Goal: Navigation & Orientation: Find specific page/section

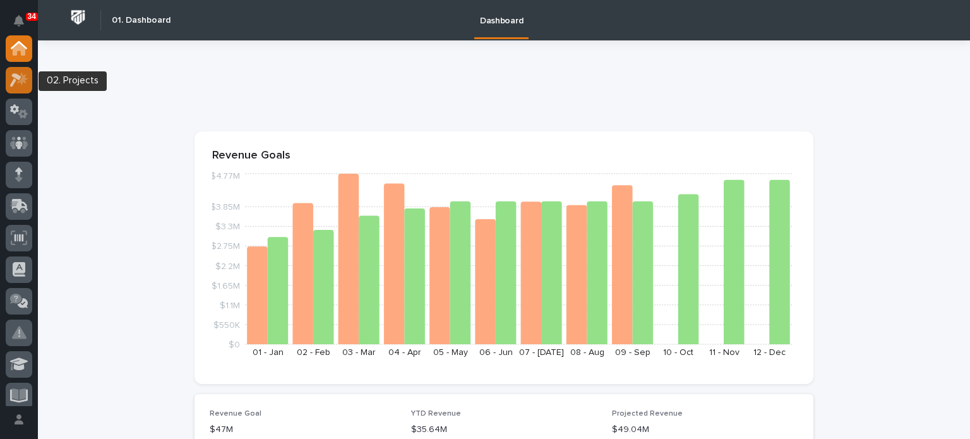
click at [19, 78] on icon at bounding box center [15, 80] width 11 height 14
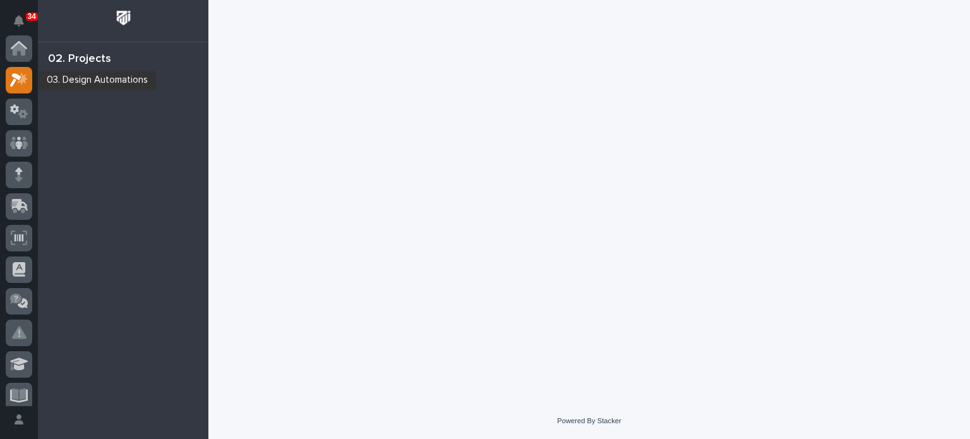
scroll to position [32, 0]
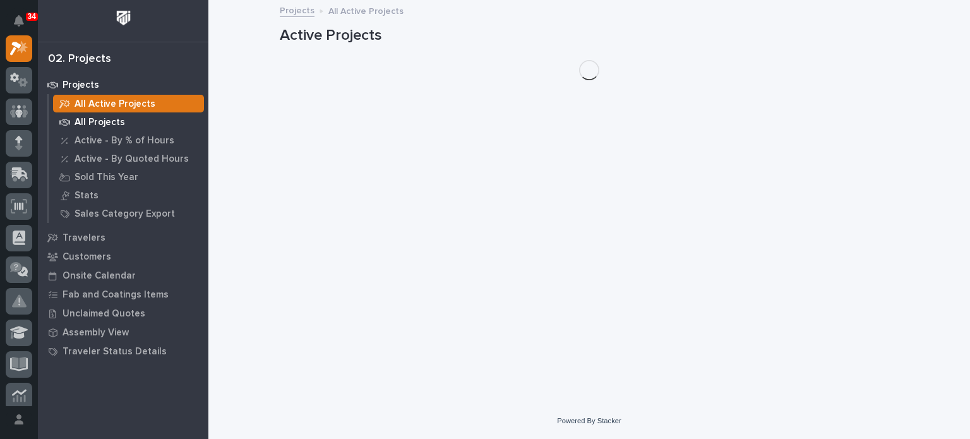
click at [100, 119] on p "All Projects" at bounding box center [100, 122] width 51 height 11
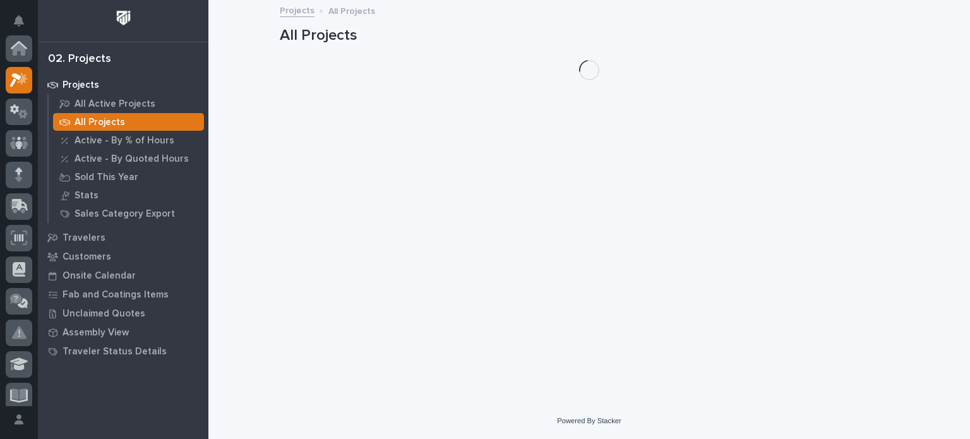
scroll to position [32, 0]
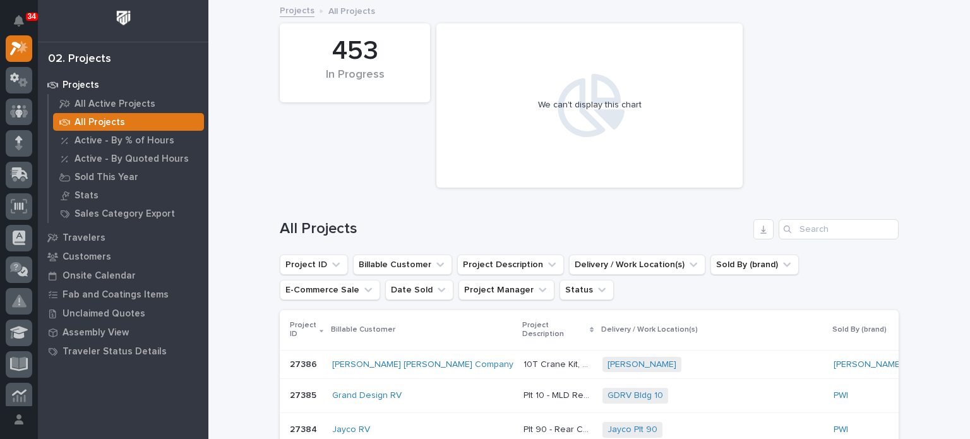
click at [394, 354] on div "[PERSON_NAME] [PERSON_NAME] Company" at bounding box center [422, 364] width 181 height 21
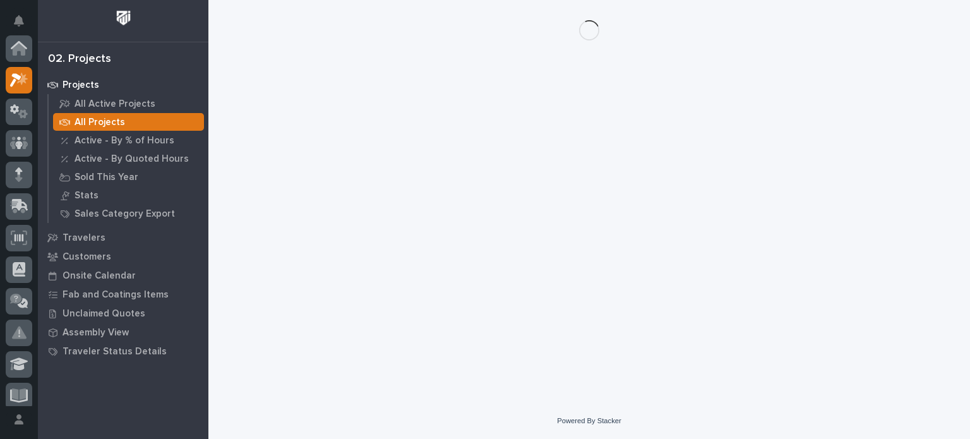
scroll to position [32, 0]
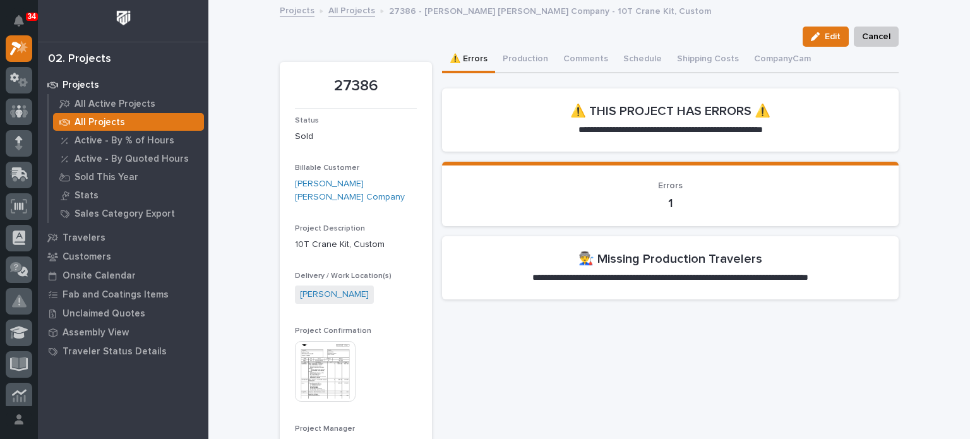
click at [329, 360] on img at bounding box center [325, 371] width 61 height 61
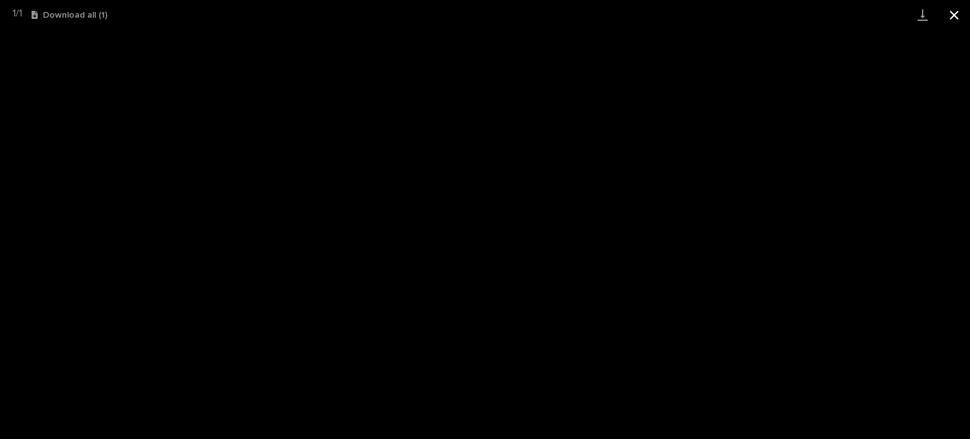
click at [957, 16] on button "Close gallery" at bounding box center [955, 15] width 32 height 30
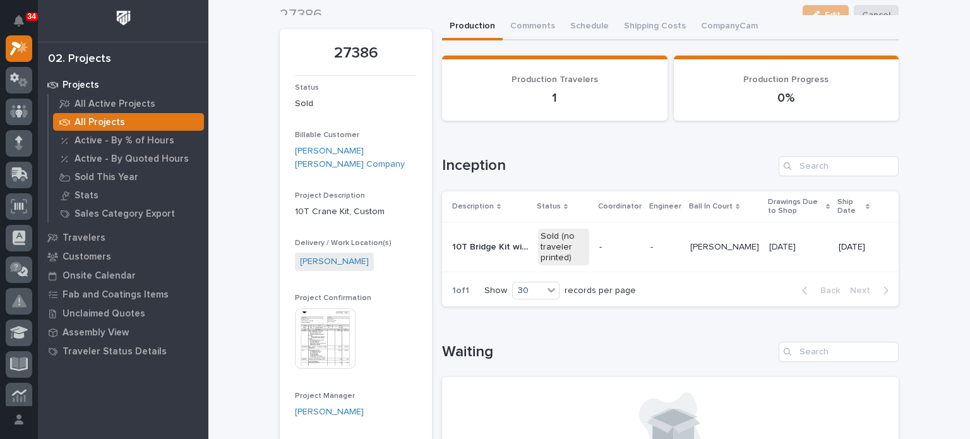
scroll to position [33, 0]
click at [321, 308] on img at bounding box center [325, 338] width 61 height 61
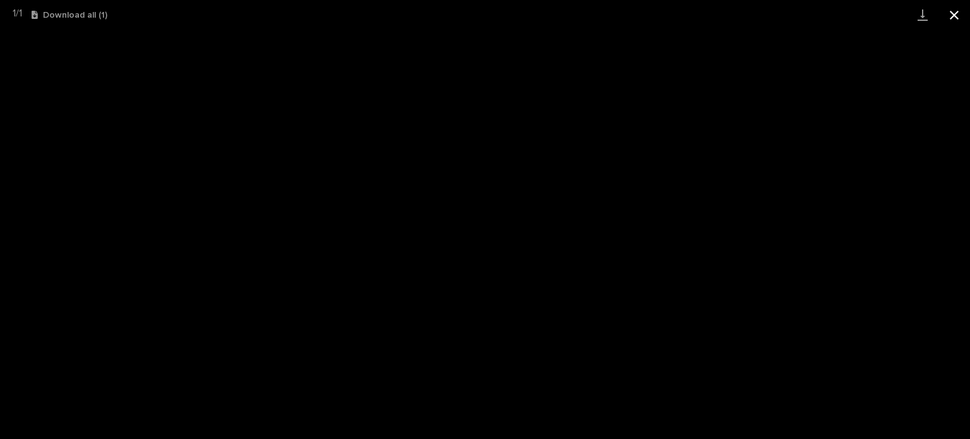
click at [960, 18] on button "Close gallery" at bounding box center [955, 15] width 32 height 30
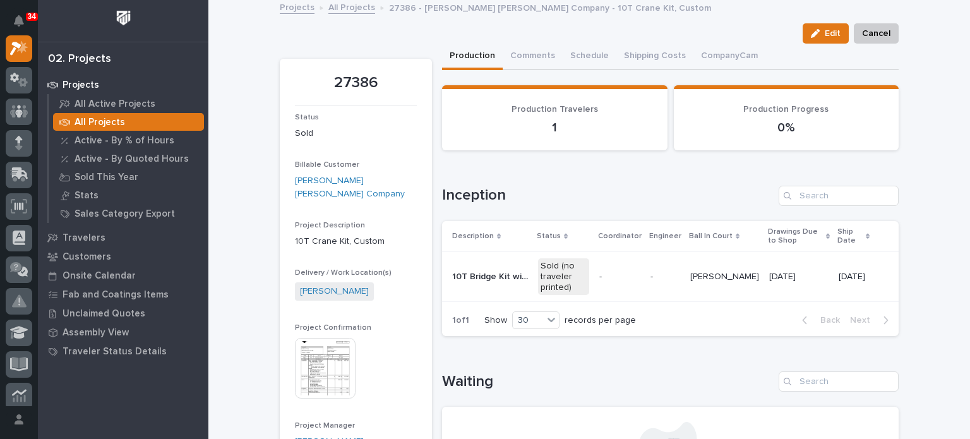
scroll to position [0, 0]
